Goal: Check status: Check status

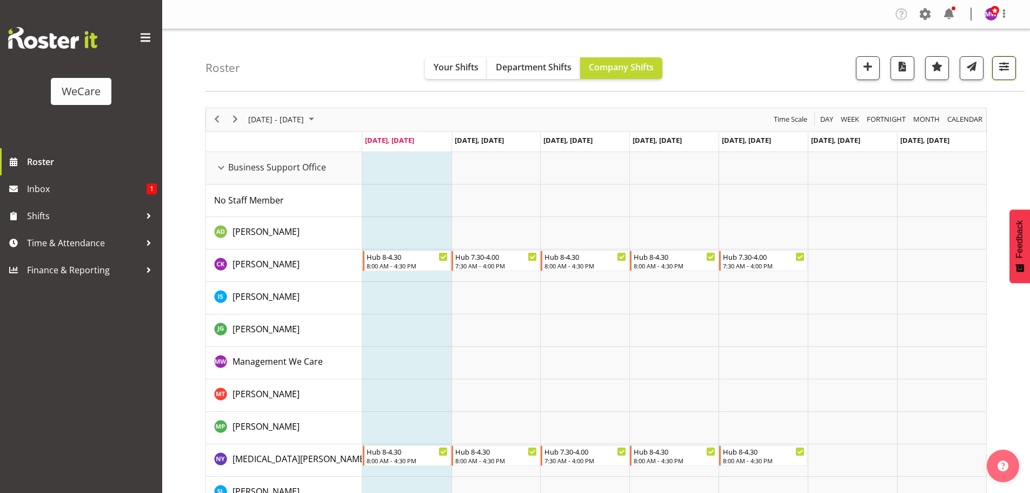
click at [1009, 69] on span "button" at bounding box center [1004, 66] width 14 height 14
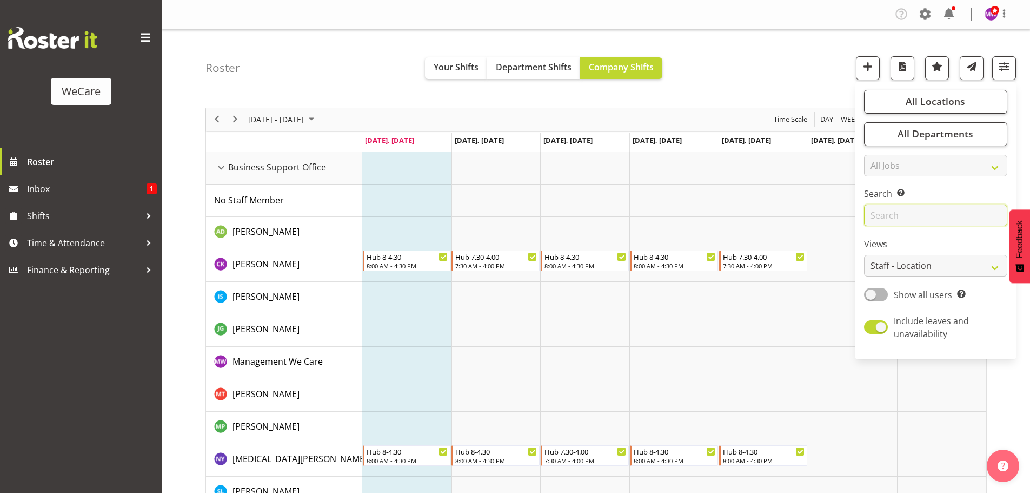
click at [942, 213] on input "text" at bounding box center [935, 215] width 143 height 22
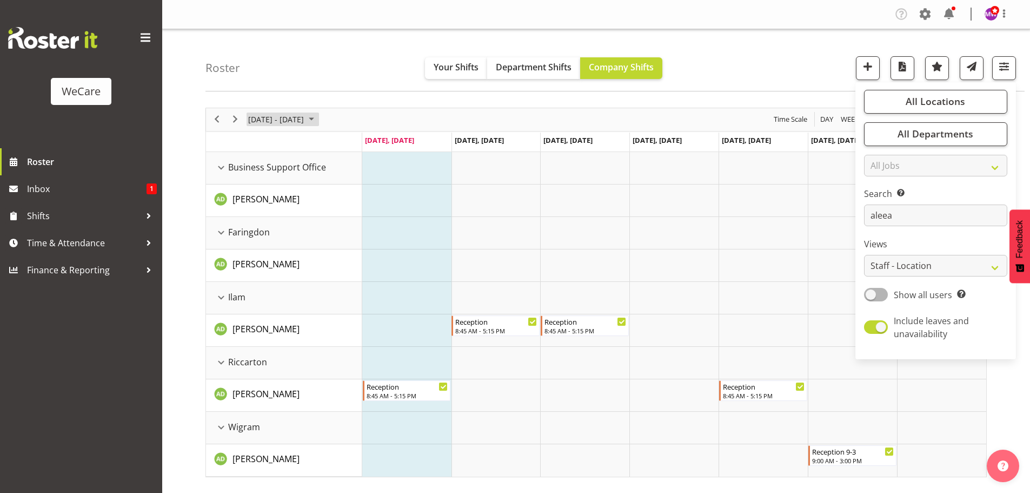
click at [269, 120] on span "[DATE] - [DATE]" at bounding box center [276, 119] width 58 height 14
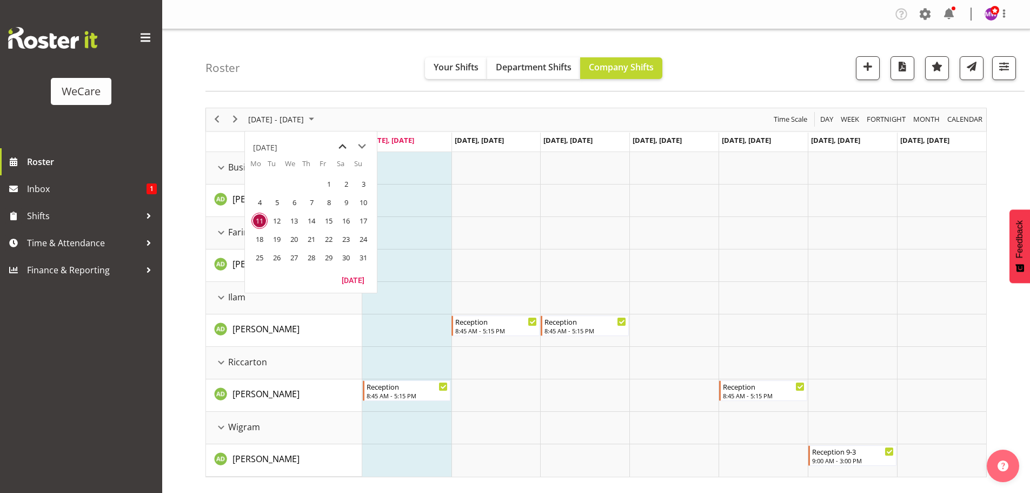
drag, startPoint x: 341, startPoint y: 151, endPoint x: 334, endPoint y: 153, distance: 7.2
click at [340, 150] on span "previous month" at bounding box center [342, 146] width 19 height 19
click at [260, 254] on span "28" at bounding box center [259, 257] width 16 height 16
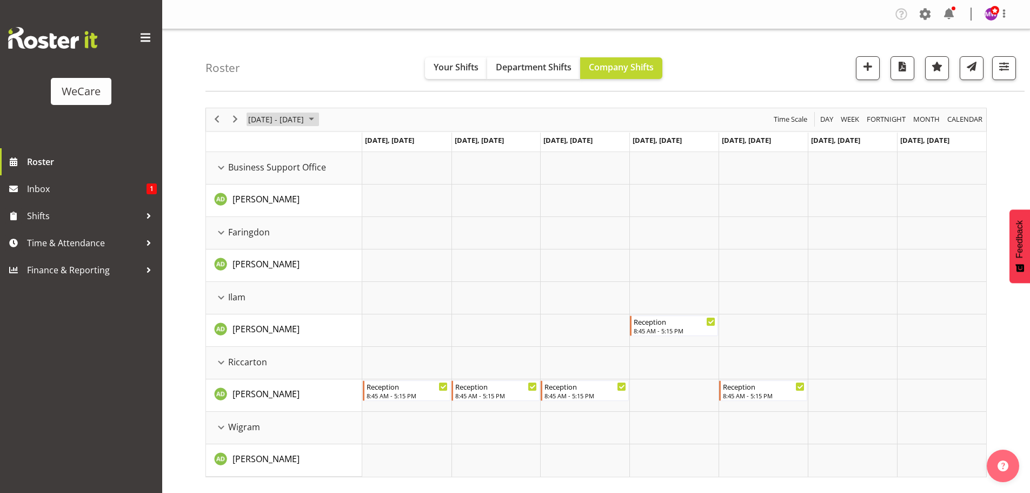
click at [288, 122] on span "[DATE] - [DATE]" at bounding box center [276, 119] width 58 height 14
click at [364, 147] on span "next month" at bounding box center [362, 146] width 19 height 19
click at [258, 200] on span "4" at bounding box center [259, 202] width 16 height 16
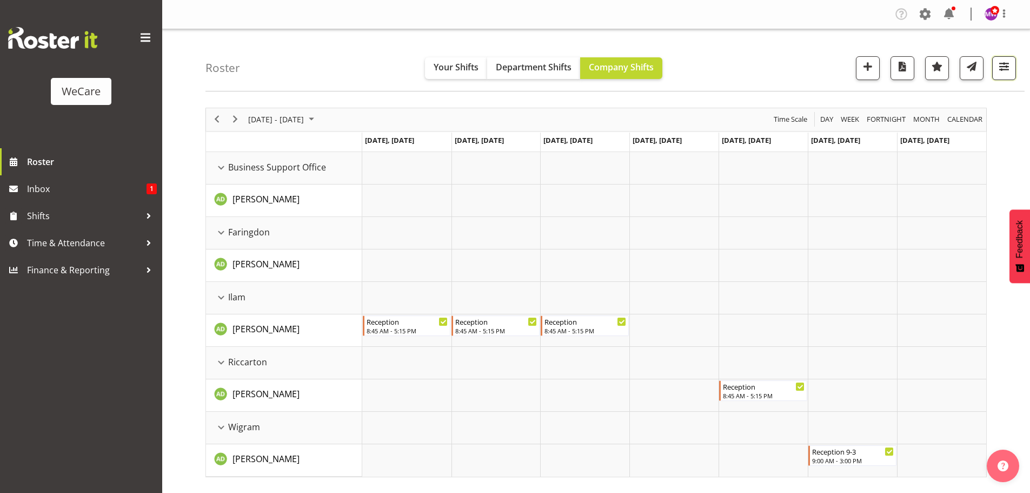
click at [1008, 69] on span "button" at bounding box center [1004, 66] width 14 height 14
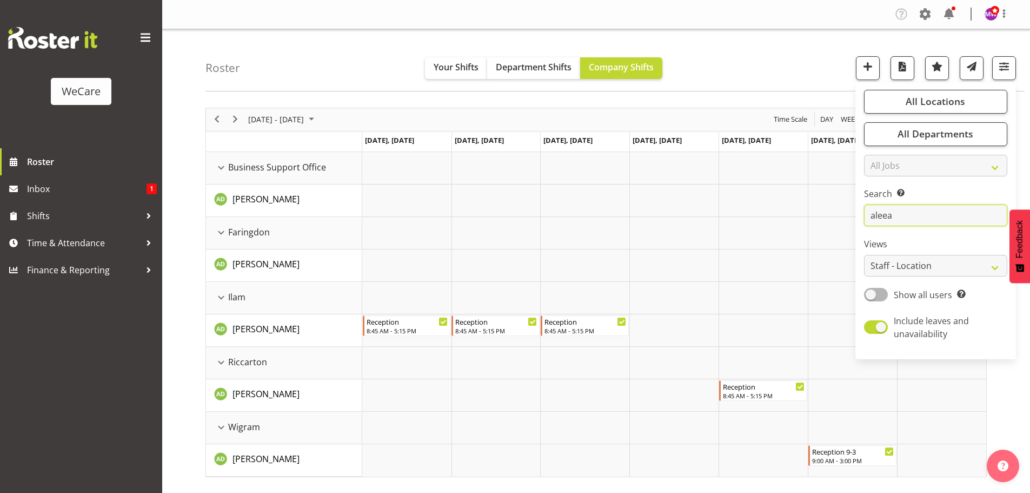
click at [912, 214] on input "aleea" at bounding box center [935, 215] width 143 height 22
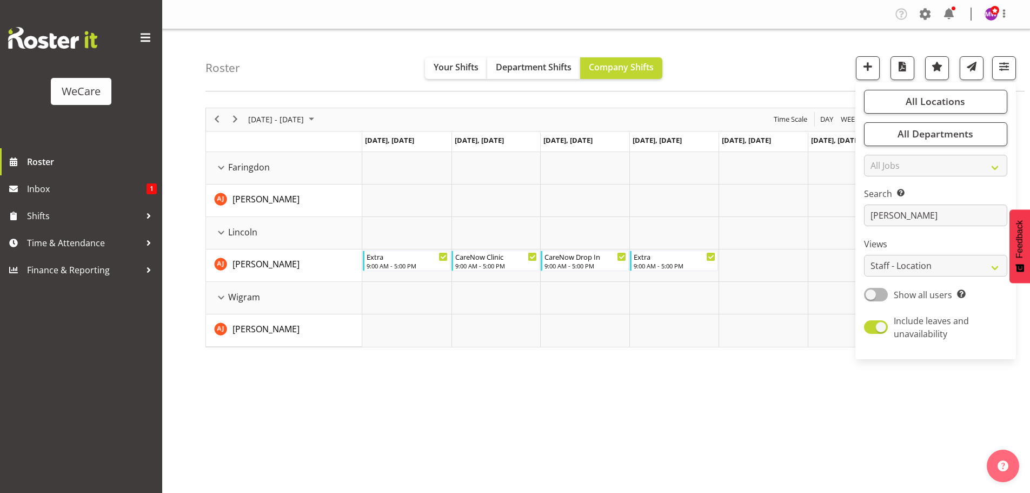
click at [395, 436] on div "[DATE] - [DATE] [DATE] Day Week Fortnight Month calendar Month Agenda Time Scal…" at bounding box center [618, 316] width 825 height 433
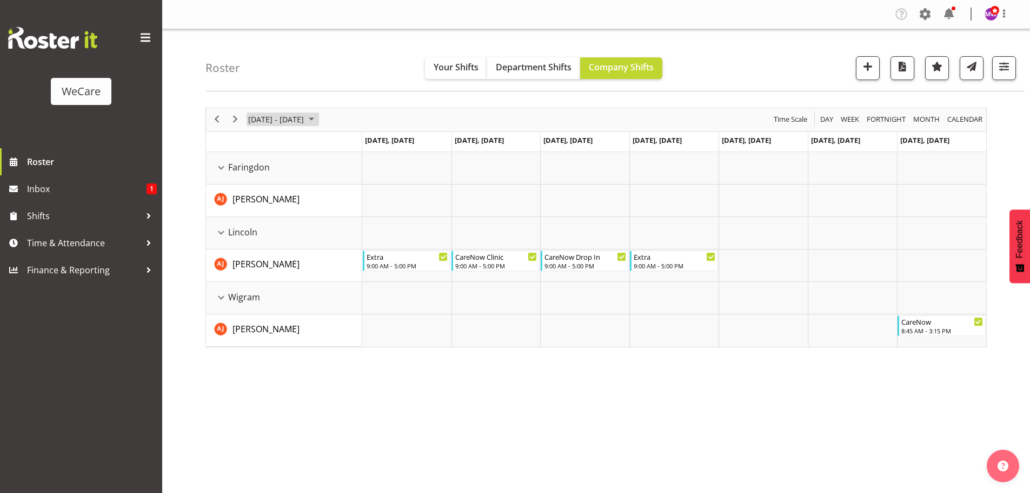
click at [255, 121] on span "[DATE] - [DATE]" at bounding box center [276, 119] width 58 height 14
click at [257, 199] on span "4" at bounding box center [259, 202] width 16 height 16
click at [270, 201] on span "5" at bounding box center [277, 202] width 16 height 16
drag, startPoint x: 1004, startPoint y: 66, endPoint x: 995, endPoint y: 116, distance: 51.2
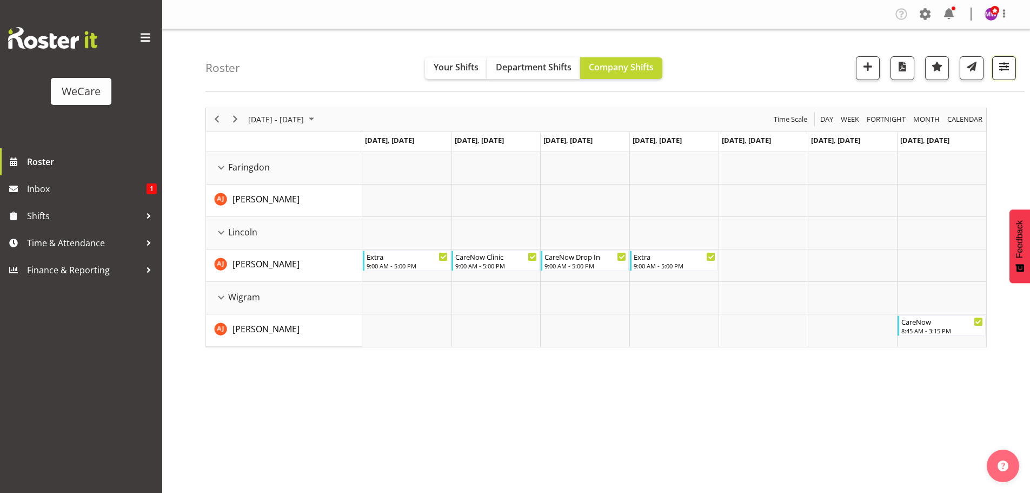
click at [1004, 66] on span "button" at bounding box center [1004, 66] width 14 height 14
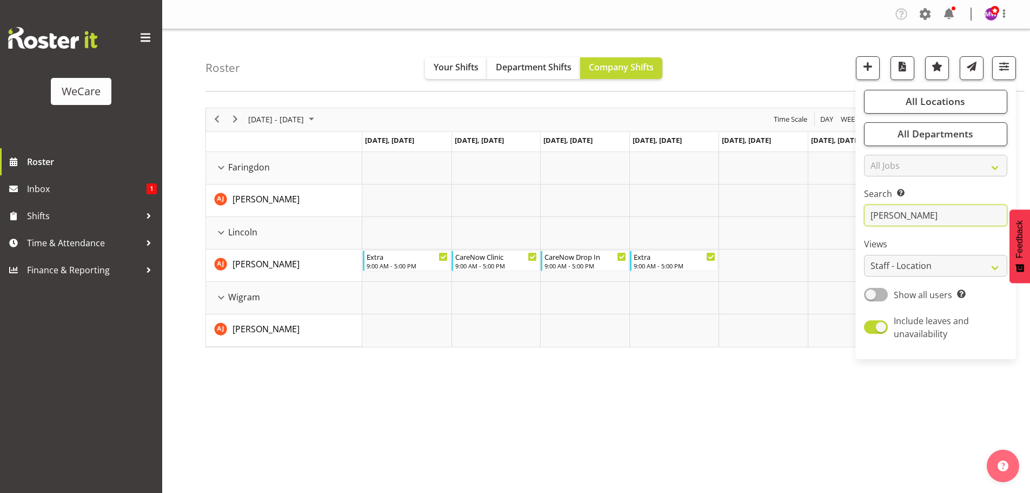
click at [912, 218] on input "[PERSON_NAME]" at bounding box center [935, 215] width 143 height 22
type input "a"
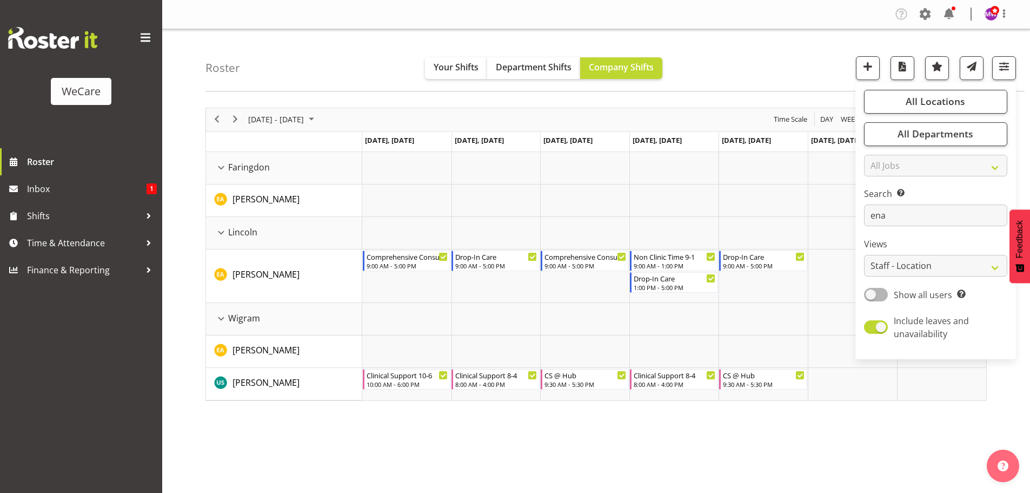
click at [413, 441] on div "[DATE] - [DATE] [DATE] Day Week Fortnight Month calendar Month Agenda Time Scal…" at bounding box center [618, 316] width 825 height 433
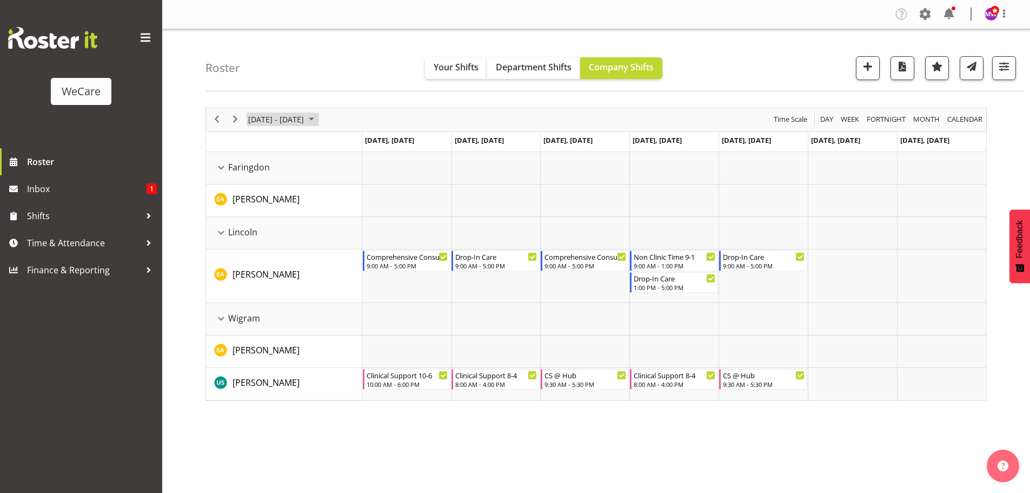
click at [305, 122] on span "[DATE] - [DATE]" at bounding box center [276, 119] width 58 height 14
click at [331, 180] on span "1" at bounding box center [329, 184] width 16 height 16
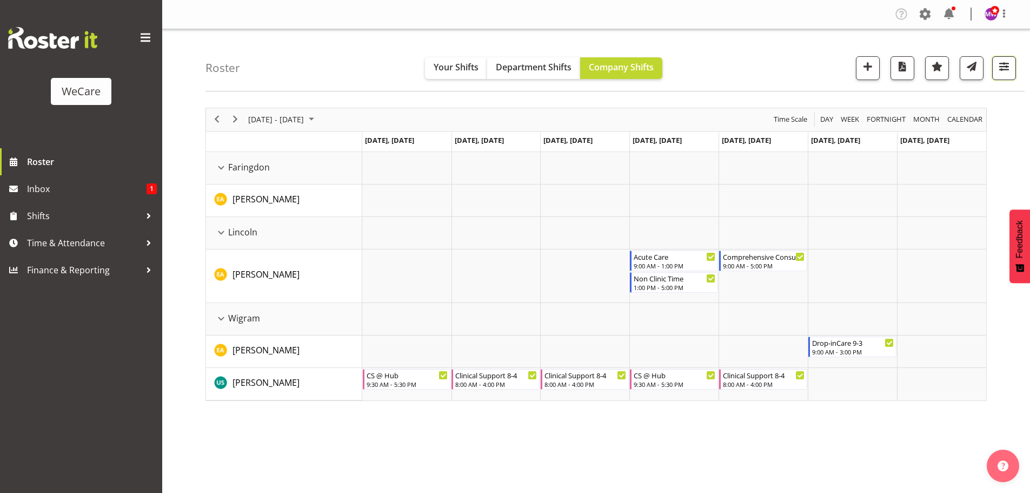
drag, startPoint x: 1006, startPoint y: 67, endPoint x: 1004, endPoint y: 75, distance: 7.9
click at [1007, 67] on span "button" at bounding box center [1004, 66] width 14 height 14
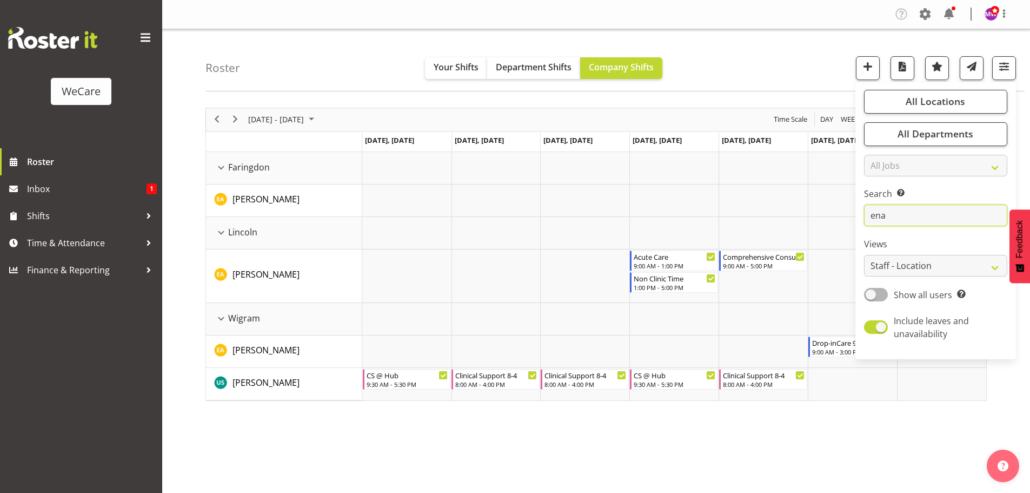
click at [908, 216] on input "ena" at bounding box center [935, 215] width 143 height 22
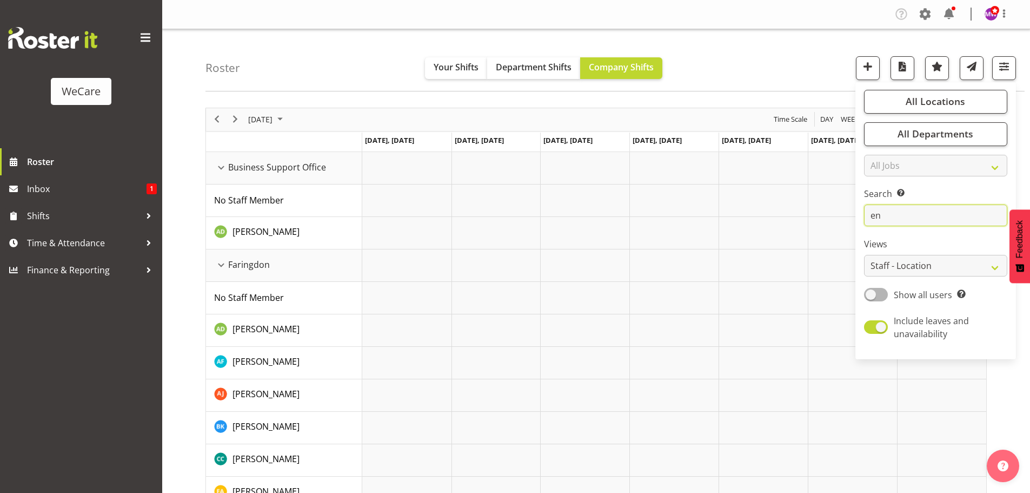
type input "e"
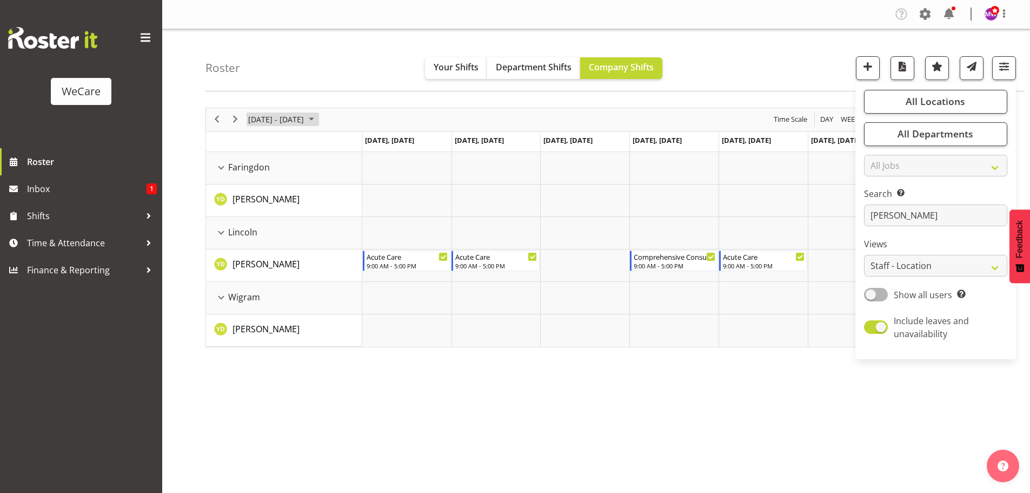
click at [293, 117] on span "[DATE] - [DATE]" at bounding box center [276, 119] width 58 height 14
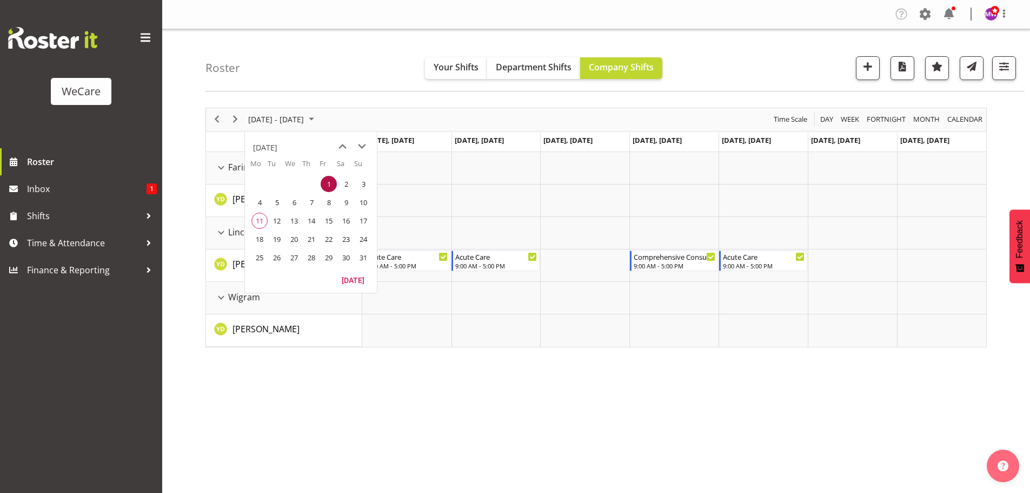
click at [329, 183] on span "1" at bounding box center [329, 184] width 16 height 16
click at [266, 203] on span "4" at bounding box center [259, 202] width 16 height 16
drag, startPoint x: 994, startPoint y: 65, endPoint x: 995, endPoint y: 75, distance: 9.2
click at [995, 65] on button "button" at bounding box center [1004, 68] width 24 height 24
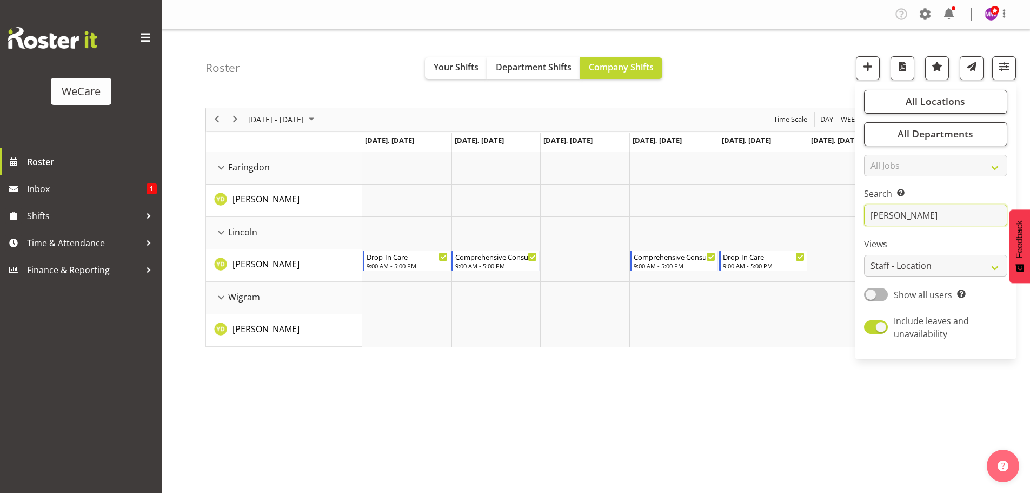
click at [905, 220] on input "[PERSON_NAME]" at bounding box center [935, 215] width 143 height 22
type input "y"
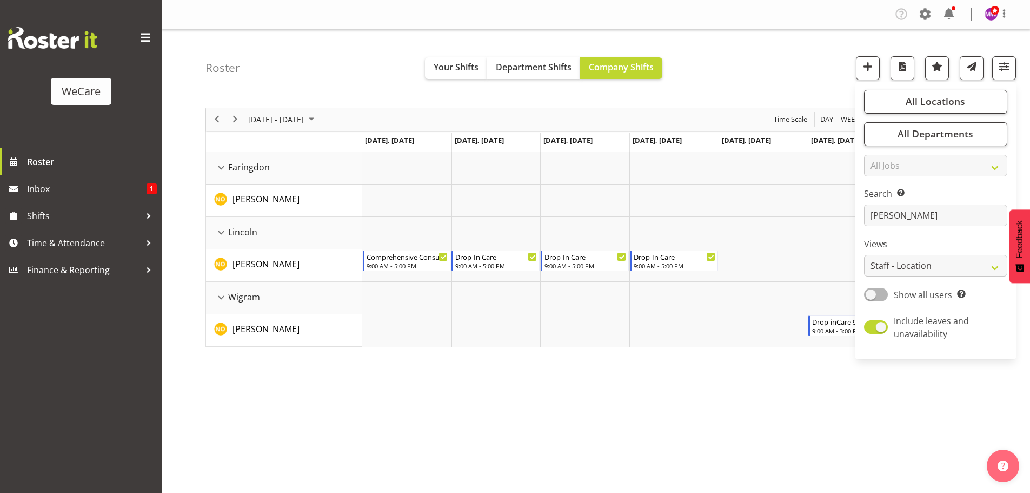
click at [441, 418] on div "[DATE] - [DATE] [DATE] Day Week Fortnight Month calendar Month Agenda Time Scal…" at bounding box center [618, 316] width 825 height 433
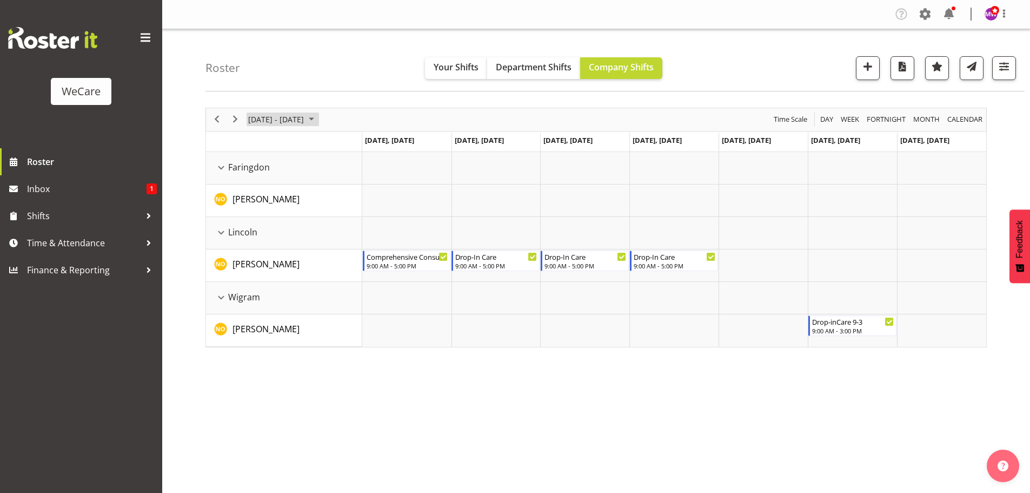
click at [261, 114] on span "[DATE] - [DATE]" at bounding box center [276, 119] width 58 height 14
click at [331, 180] on span "1" at bounding box center [329, 184] width 16 height 16
click at [318, 123] on span "August 2025" at bounding box center [311, 119] width 13 height 14
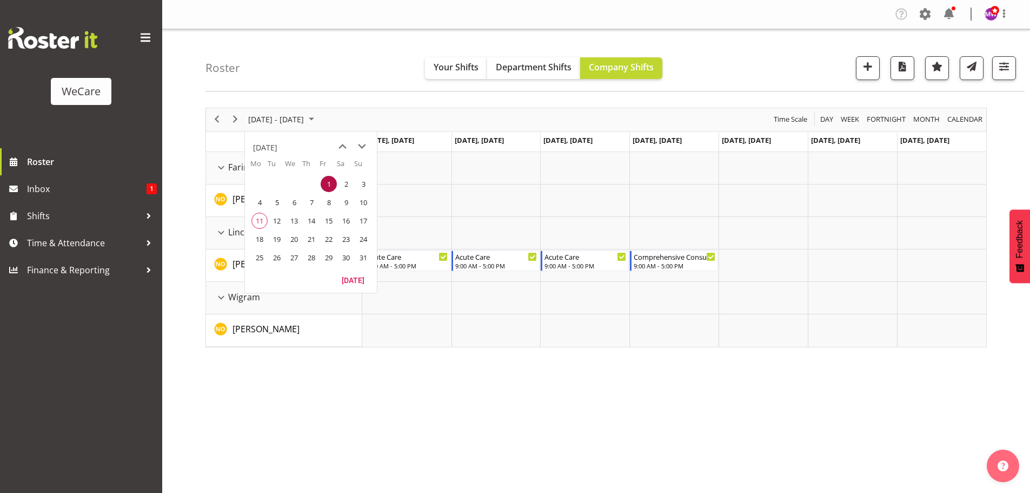
click at [255, 203] on span "4" at bounding box center [259, 202] width 16 height 16
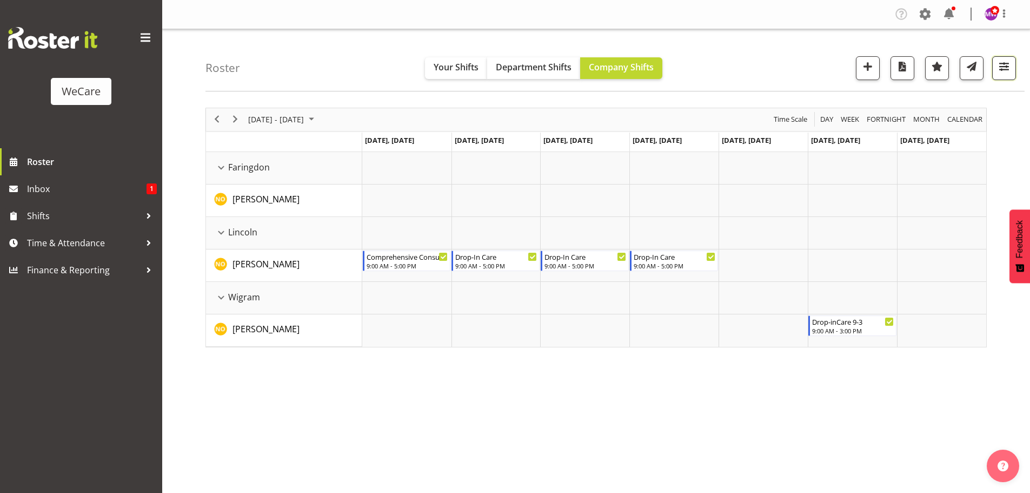
click at [1004, 65] on span "button" at bounding box center [1004, 66] width 14 height 14
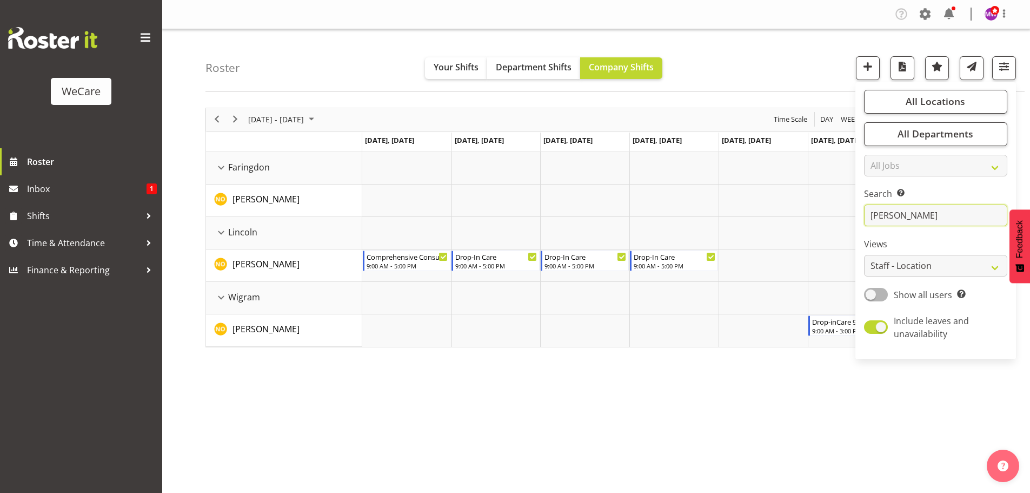
drag, startPoint x: 920, startPoint y: 216, endPoint x: 859, endPoint y: 220, distance: 61.8
click at [859, 220] on div "All Locations Clear Business Support Office [GEOGRAPHIC_DATA] Ilam [GEOGRAPHIC_…" at bounding box center [936, 221] width 161 height 268
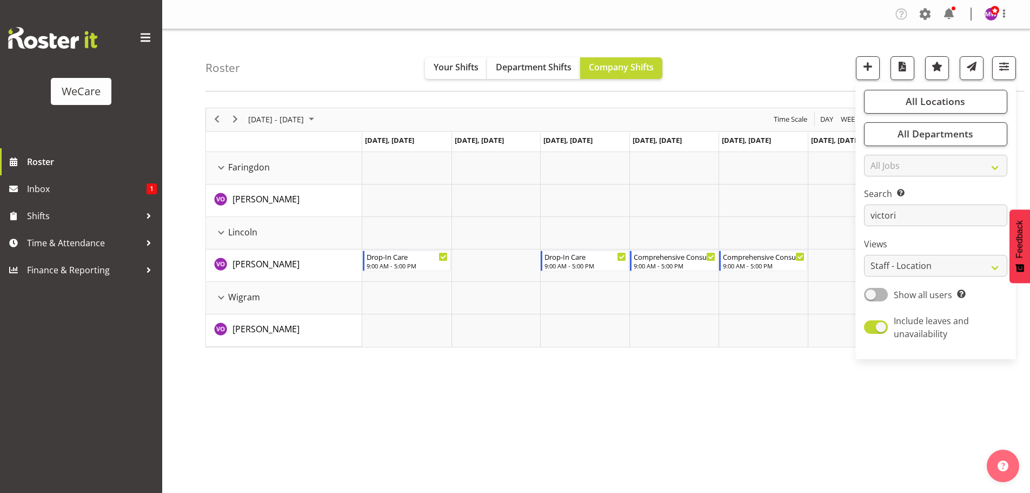
drag, startPoint x: 549, startPoint y: 417, endPoint x: 550, endPoint y: 408, distance: 9.3
click at [549, 411] on div "[DATE] - [DATE] [DATE] Day Week Fortnight Month calendar Month Agenda Time Scal…" at bounding box center [618, 316] width 825 height 433
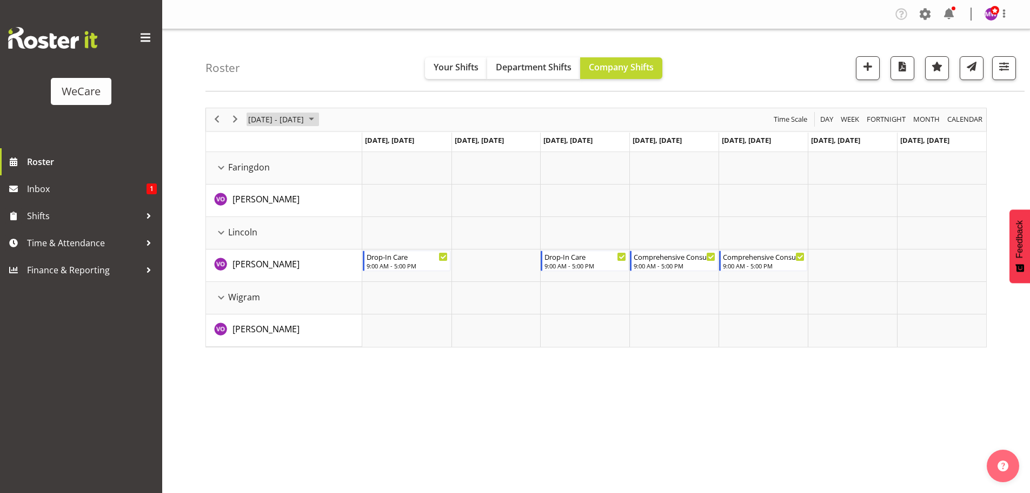
click at [305, 120] on span "[DATE] - [DATE]" at bounding box center [276, 119] width 58 height 14
click at [326, 184] on span "1" at bounding box center [329, 184] width 16 height 16
drag, startPoint x: 305, startPoint y: 112, endPoint x: 303, endPoint y: 120, distance: 8.3
click at [305, 113] on div "[DATE] - [DATE]" at bounding box center [282, 119] width 76 height 23
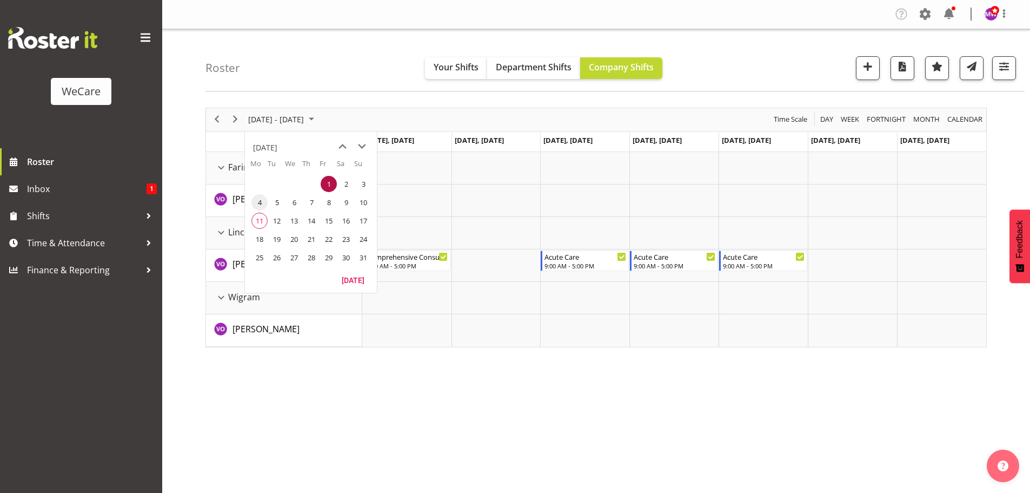
click at [262, 202] on span "4" at bounding box center [259, 202] width 16 height 16
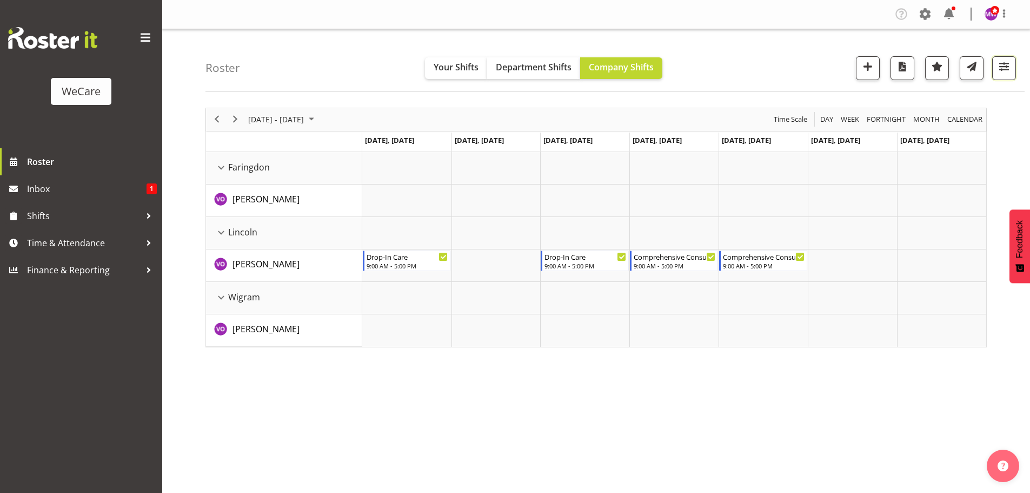
drag, startPoint x: 999, startPoint y: 69, endPoint x: 998, endPoint y: 94, distance: 24.9
click at [999, 69] on span "button" at bounding box center [1004, 66] width 14 height 14
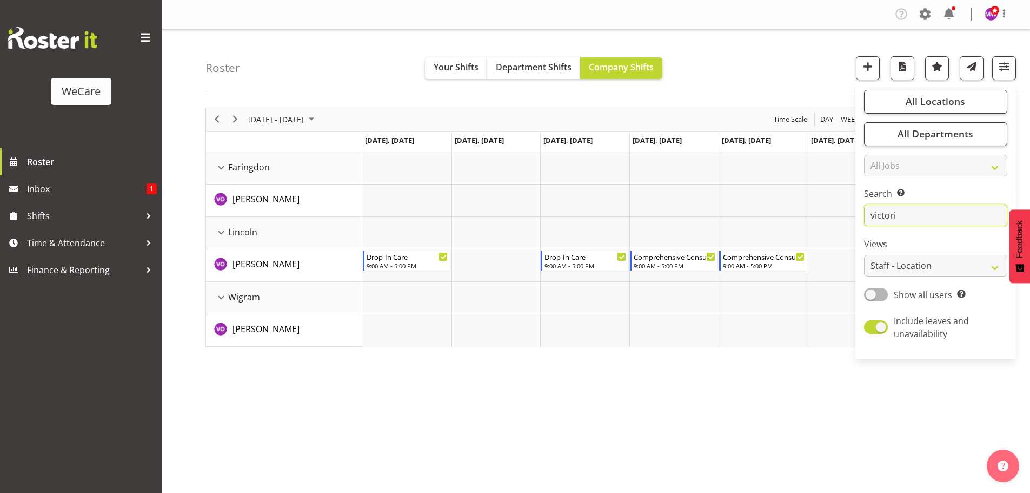
click at [906, 215] on input "victori" at bounding box center [935, 215] width 143 height 22
type input "v"
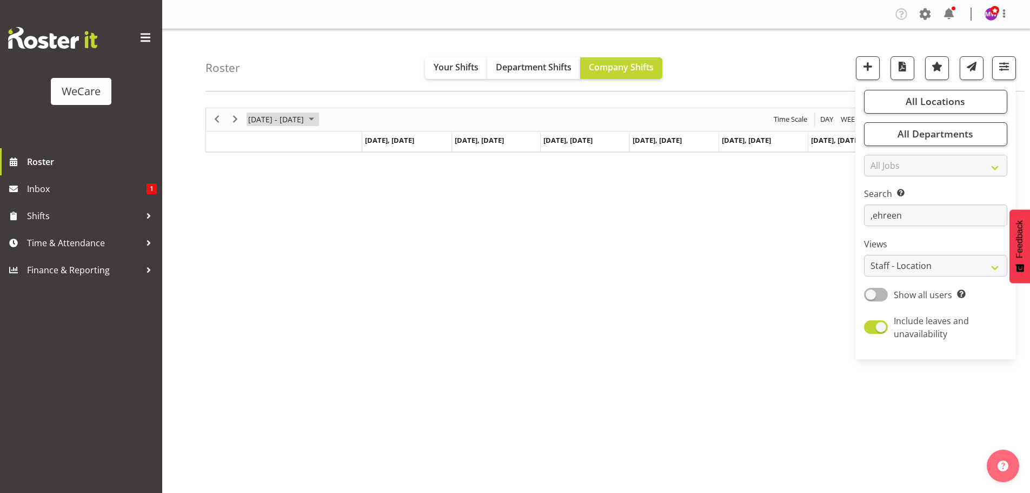
click at [300, 117] on span "[DATE] - [DATE]" at bounding box center [276, 119] width 58 height 14
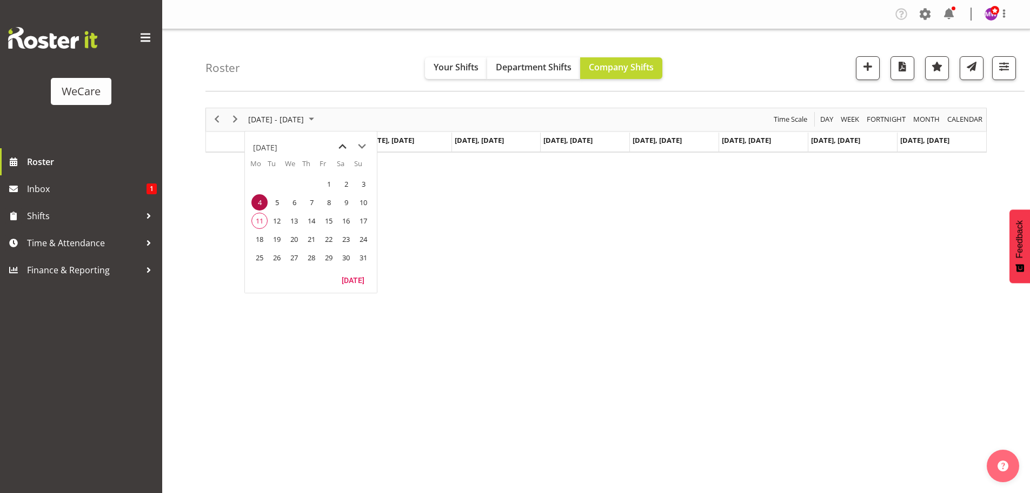
click at [345, 148] on span "previous month" at bounding box center [342, 146] width 19 height 19
click at [257, 257] on span "28" at bounding box center [259, 257] width 16 height 16
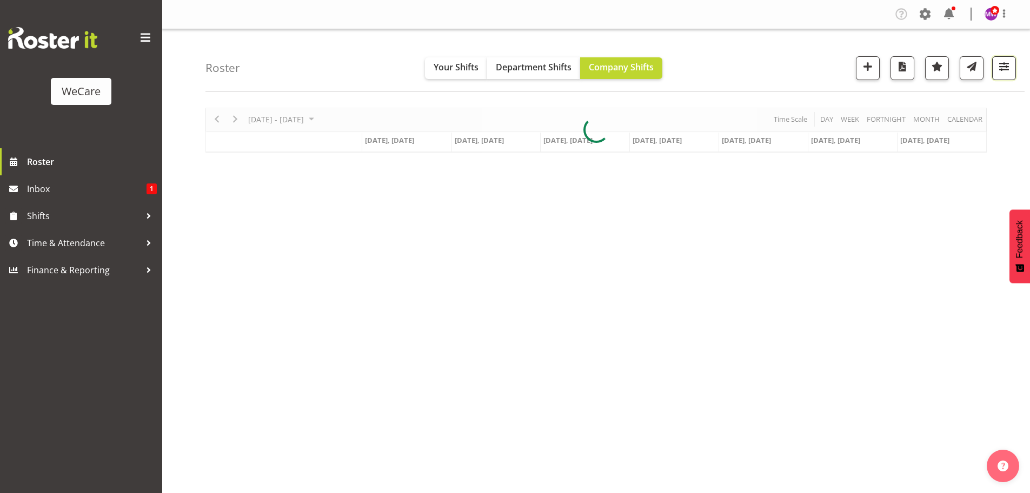
click at [1002, 74] on span "button" at bounding box center [1004, 66] width 14 height 14
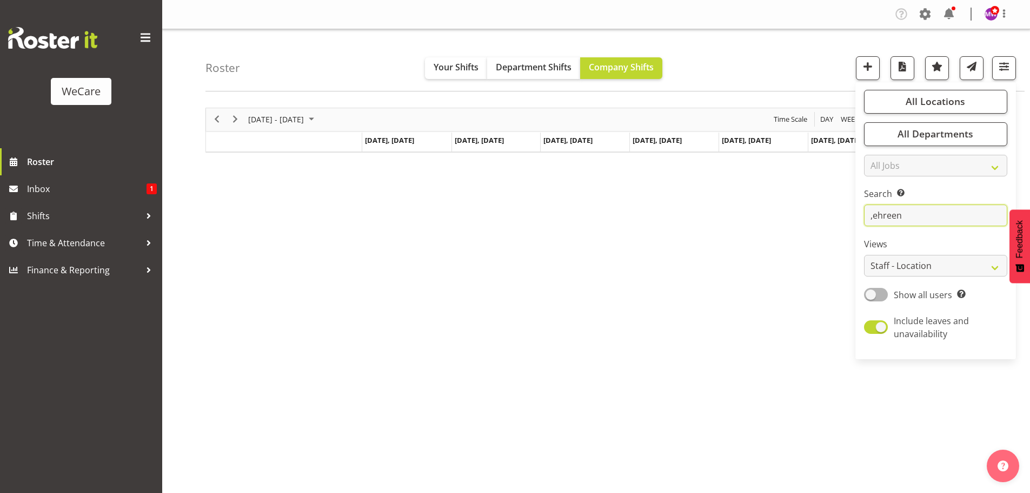
click at [873, 216] on input ",ehreen" at bounding box center [935, 215] width 143 height 22
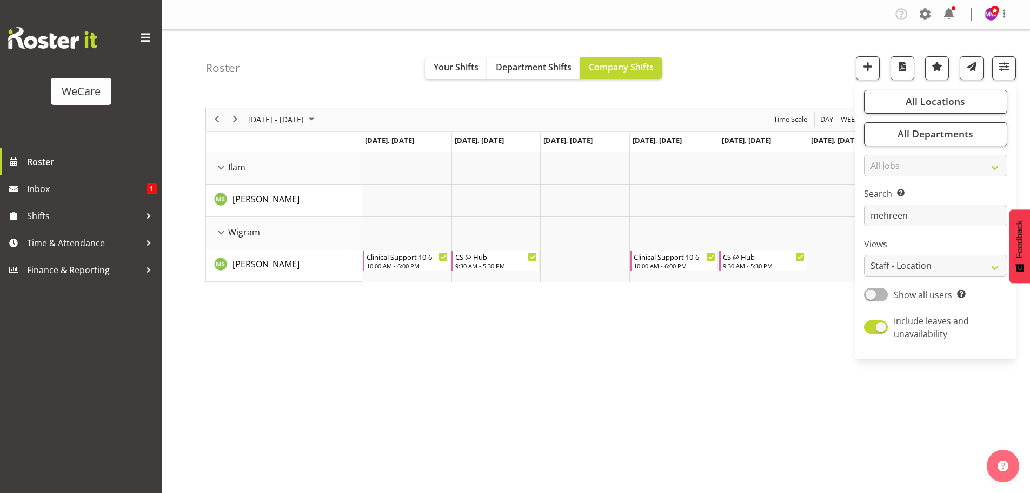
click at [680, 416] on div "[DATE] - [DATE] [DATE] Day Week Fortnight Month calendar Month Agenda Time Scal…" at bounding box center [618, 316] width 825 height 433
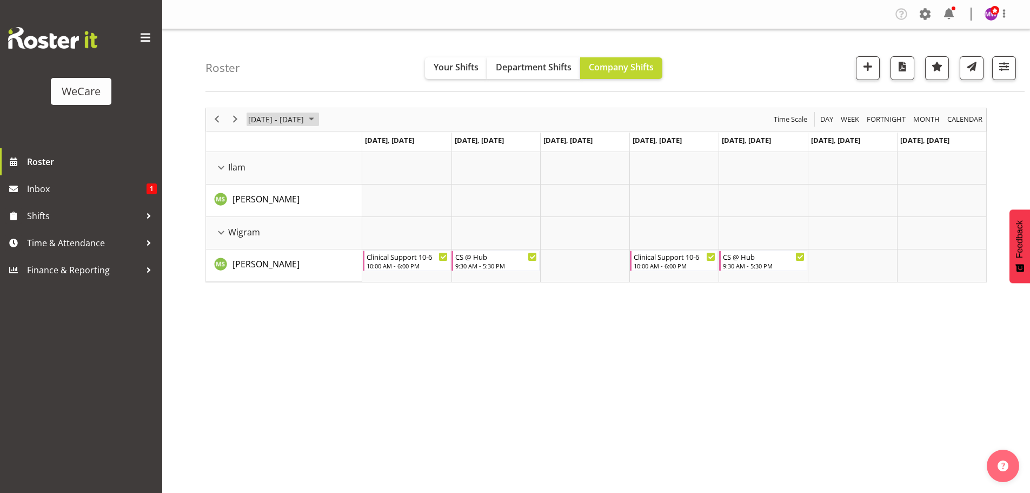
click at [262, 116] on span "[DATE] - [DATE]" at bounding box center [276, 119] width 58 height 14
click at [260, 200] on span "7" at bounding box center [259, 202] width 16 height 16
click at [1013, 78] on button "button" at bounding box center [1004, 68] width 24 height 24
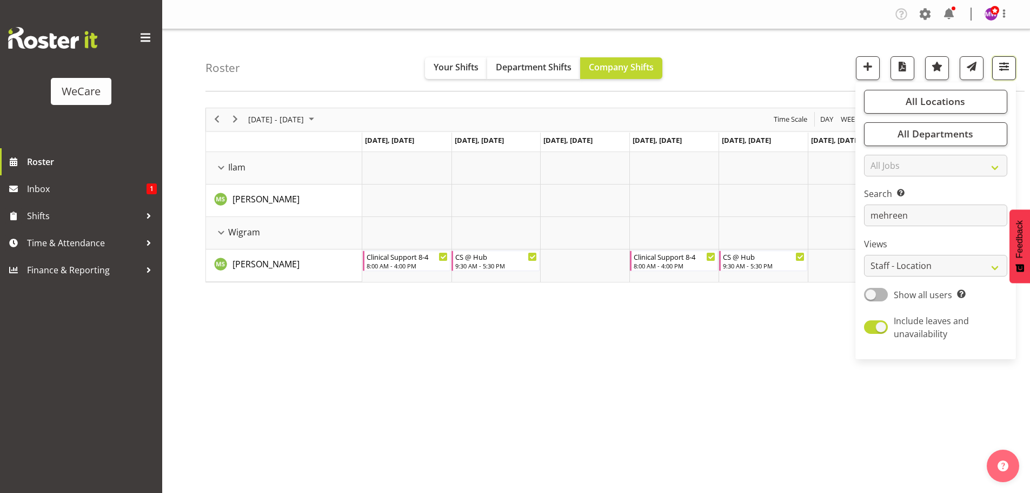
click at [1008, 70] on span "button" at bounding box center [1004, 66] width 14 height 14
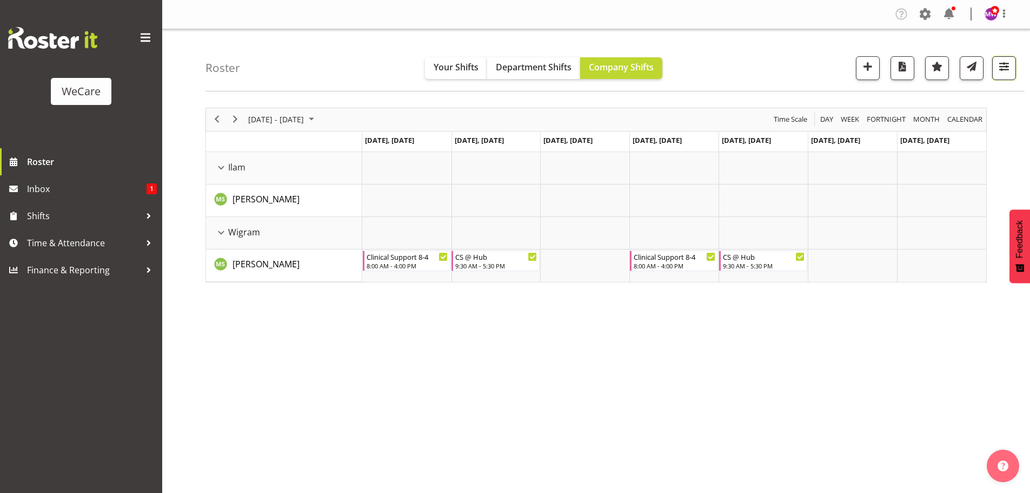
click at [1010, 72] on span "button" at bounding box center [1004, 66] width 14 height 14
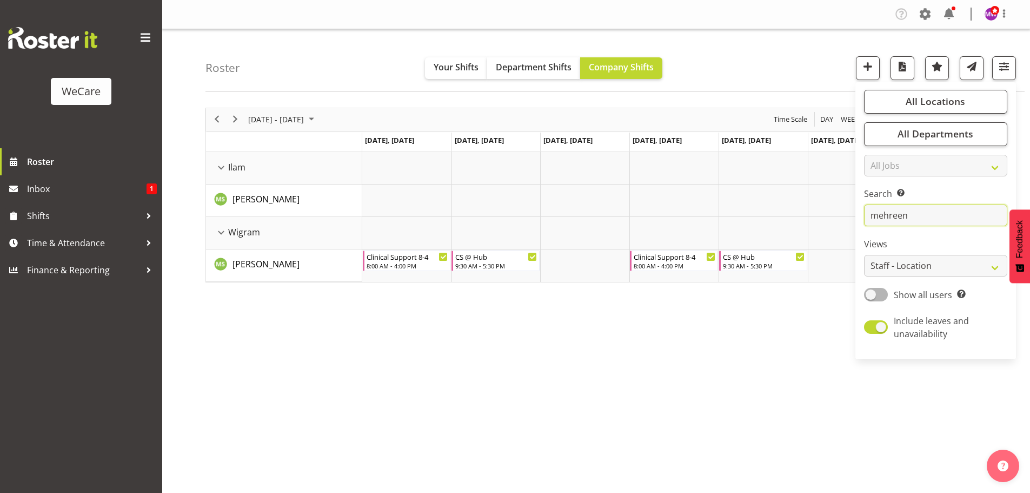
click at [924, 216] on input "mehreen" at bounding box center [935, 215] width 143 height 22
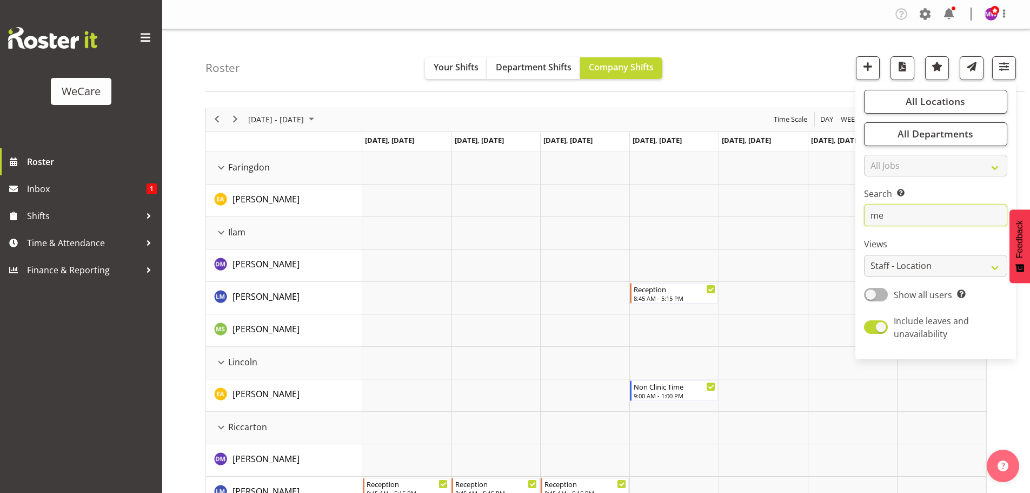
type input "m"
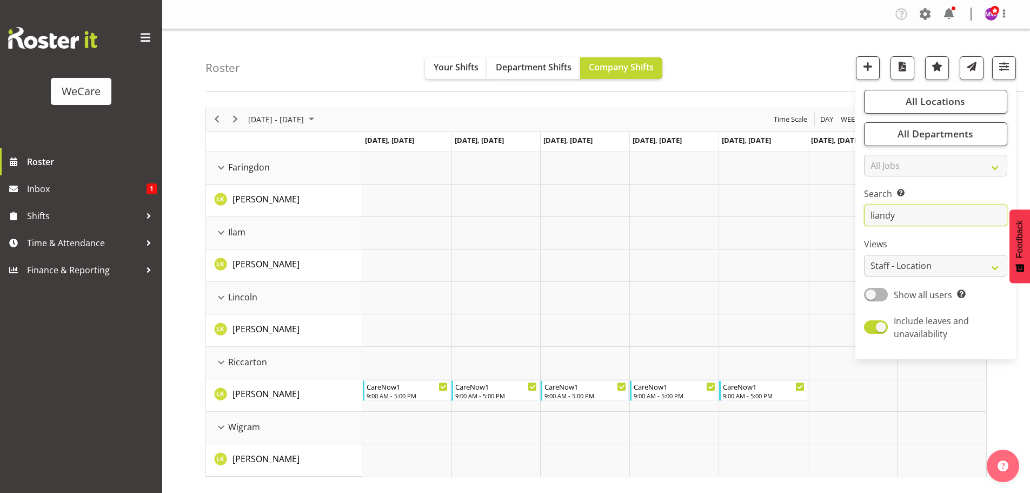
type input "liandy"
click at [752, 61] on div "Roster Your Shifts Department Shifts Company Shifts All Locations Clear Busines…" at bounding box center [615, 60] width 819 height 62
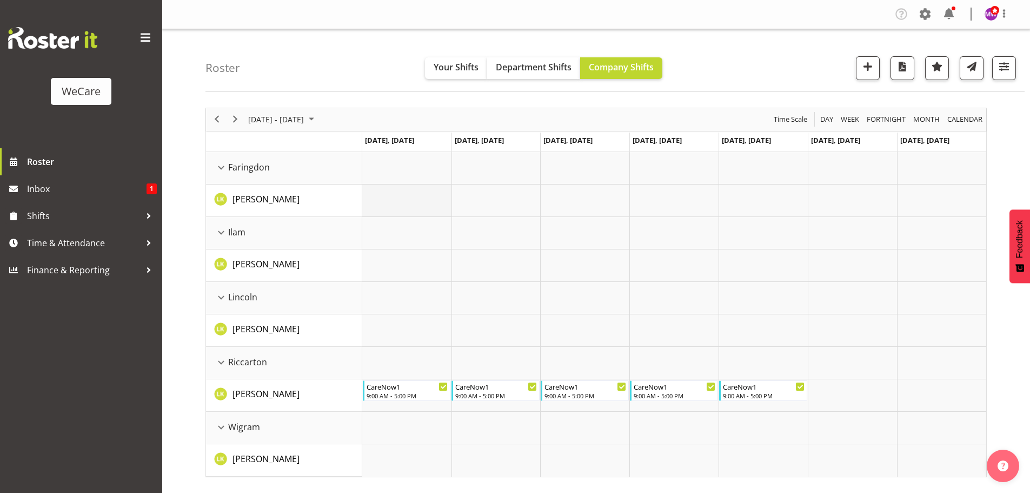
scroll to position [39, 0]
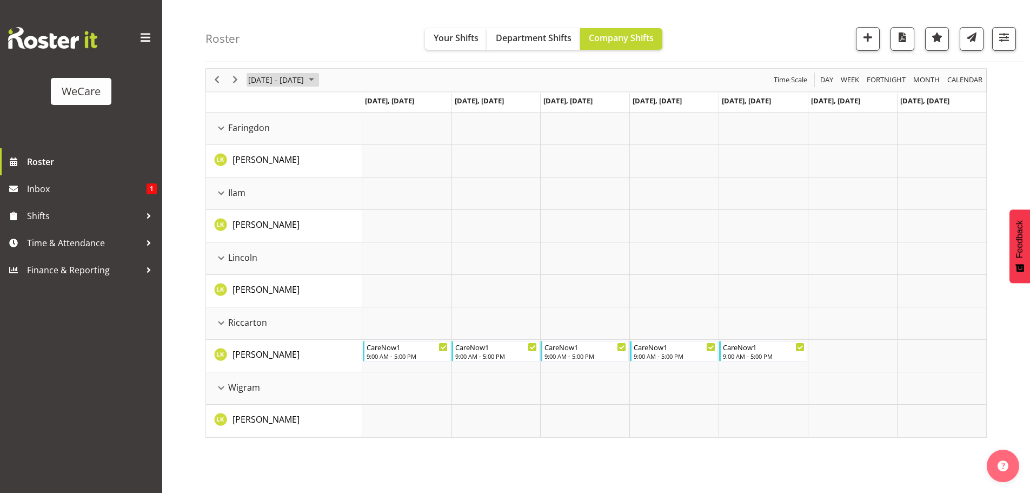
click at [293, 77] on span "[DATE] - [DATE]" at bounding box center [276, 80] width 58 height 14
click at [361, 108] on span "next month" at bounding box center [362, 106] width 19 height 19
click at [262, 163] on span "4" at bounding box center [259, 163] width 16 height 16
